Goal: Task Accomplishment & Management: Manage account settings

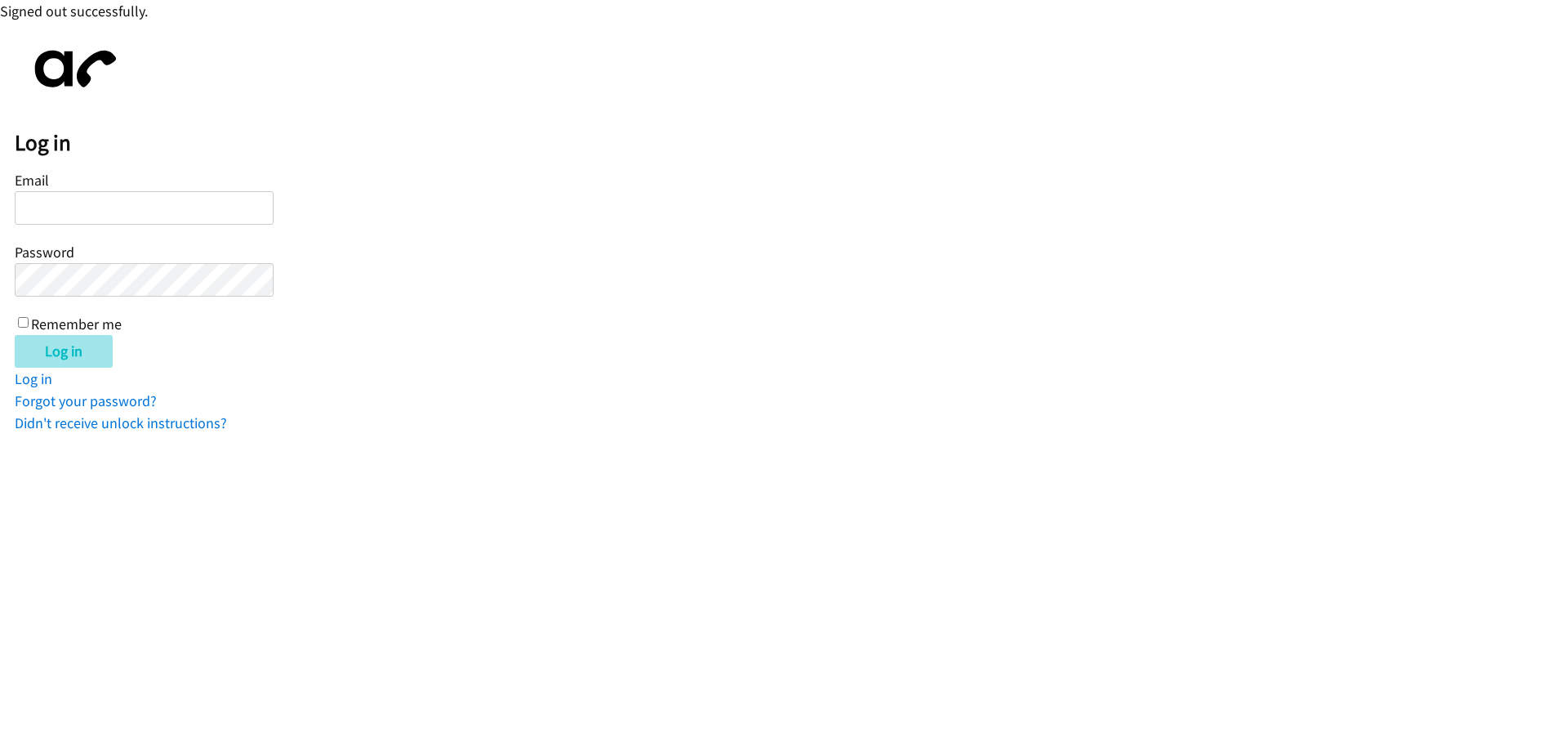
type input "[EMAIL_ADDRESS][DOMAIN_NAME]"
click at [48, 351] on input "Log in" at bounding box center [64, 350] width 98 height 32
type input "[EMAIL_ADDRESS][DOMAIN_NAME]"
click at [42, 357] on input "Log in" at bounding box center [64, 350] width 98 height 32
